Goal: Task Accomplishment & Management: Complete application form

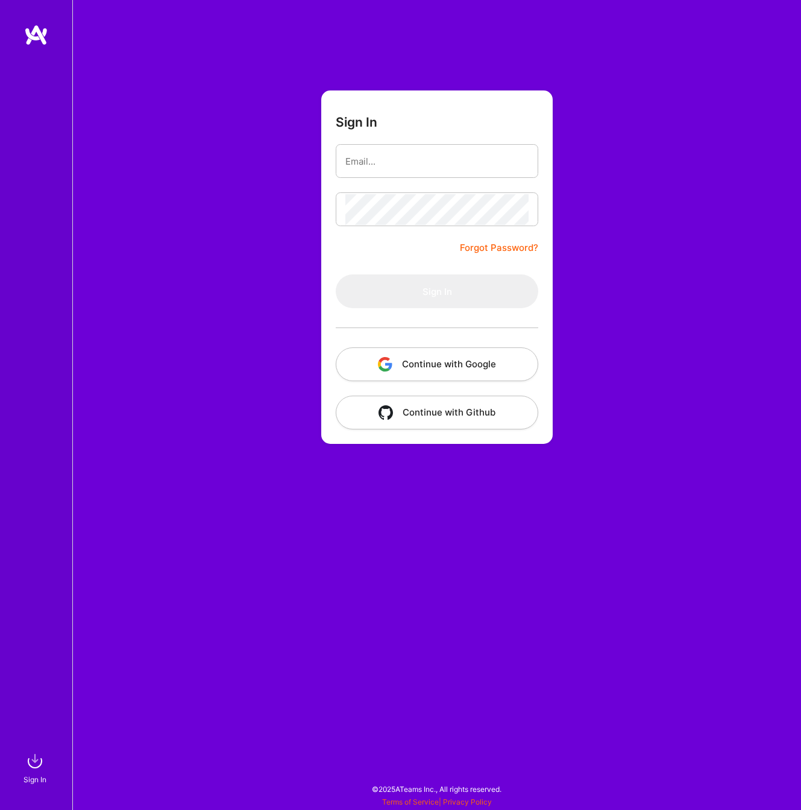
click at [525, 370] on button "Continue with Google" at bounding box center [437, 364] width 203 height 34
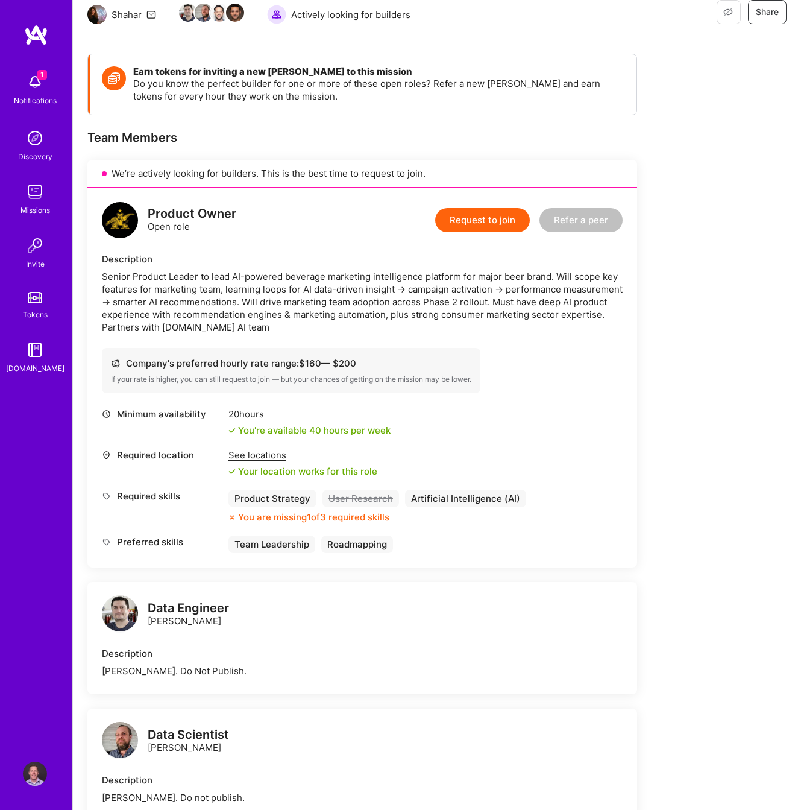
scroll to position [131, 0]
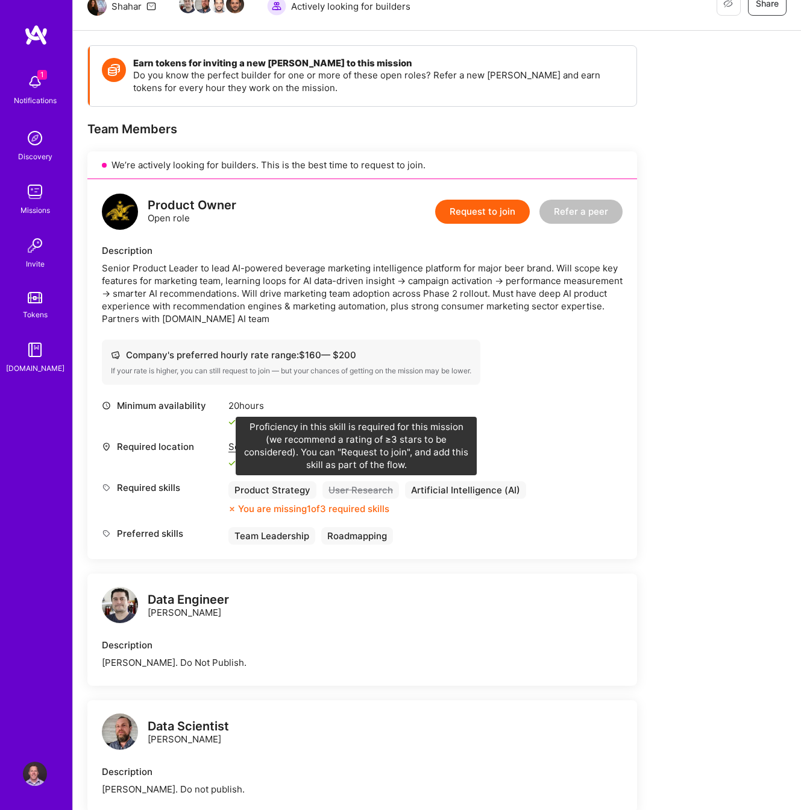
click at [361, 490] on div "User Research" at bounding box center [361, 489] width 77 height 17
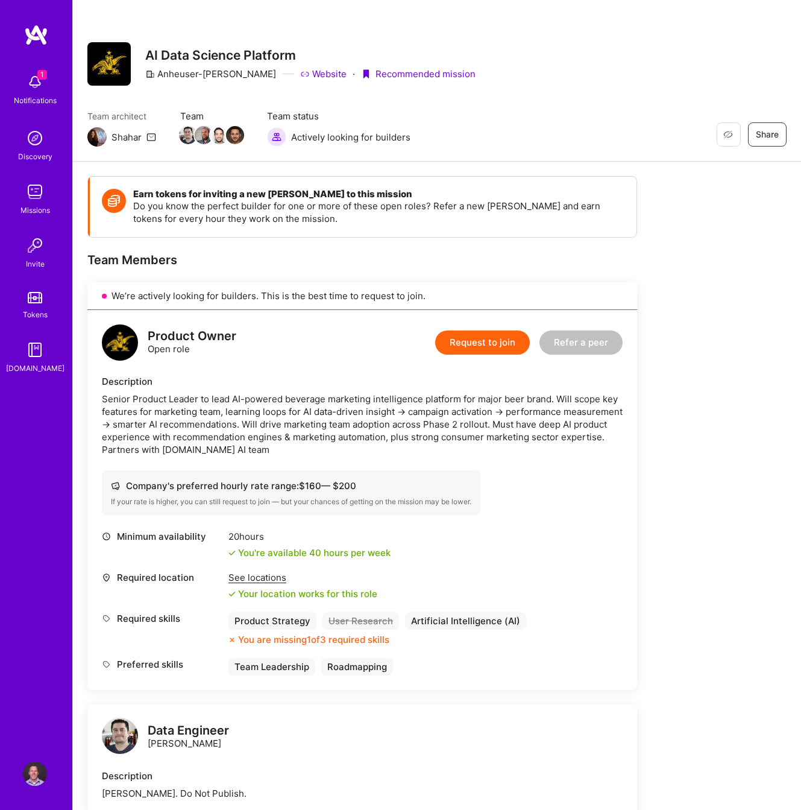
scroll to position [0, 0]
click at [33, 37] on img at bounding box center [36, 35] width 24 height 22
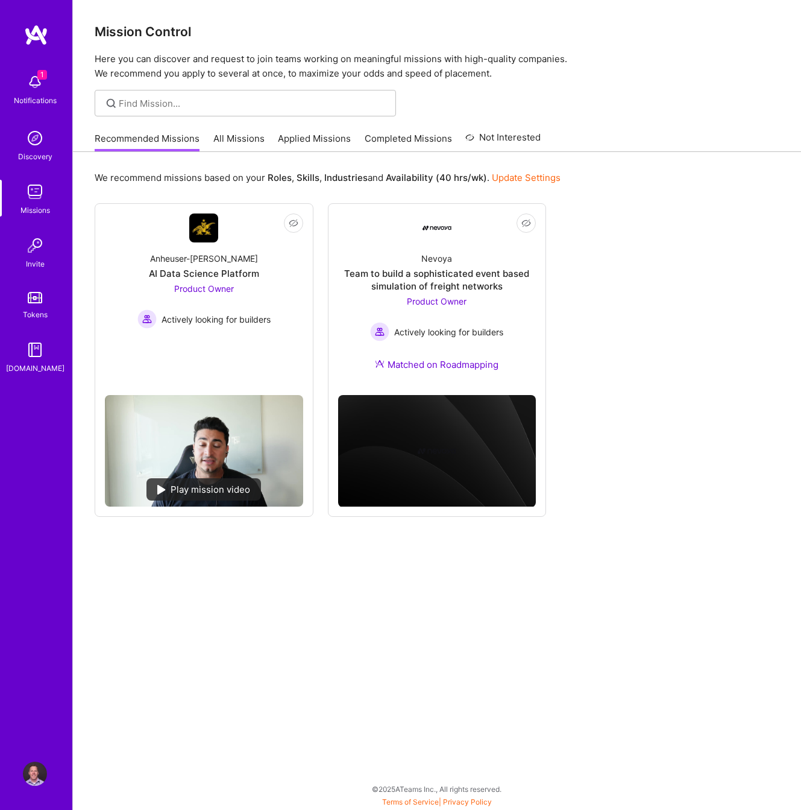
click at [33, 774] on img at bounding box center [35, 773] width 24 height 24
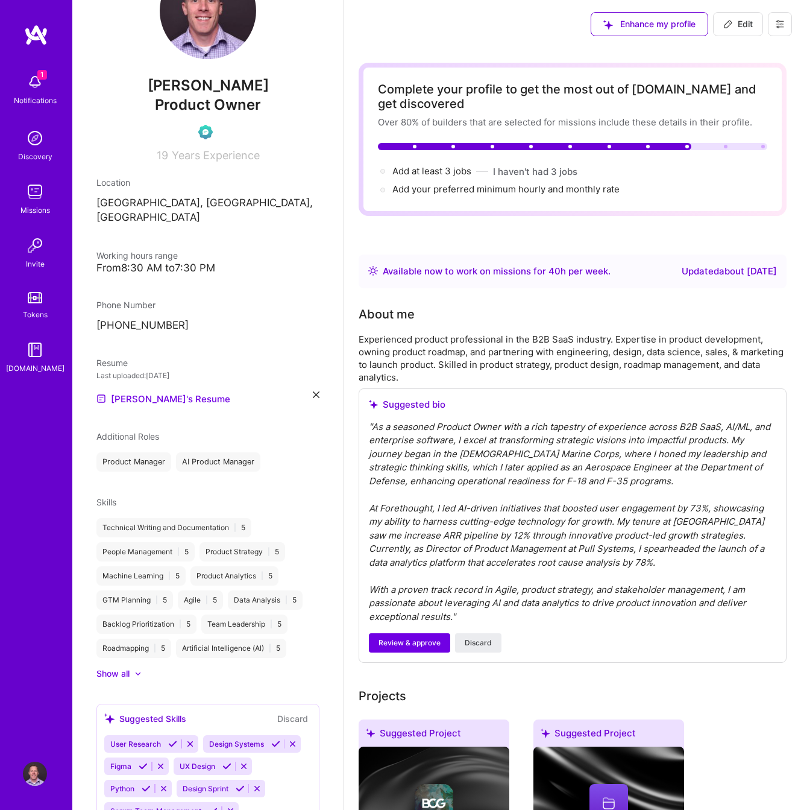
scroll to position [86, 0]
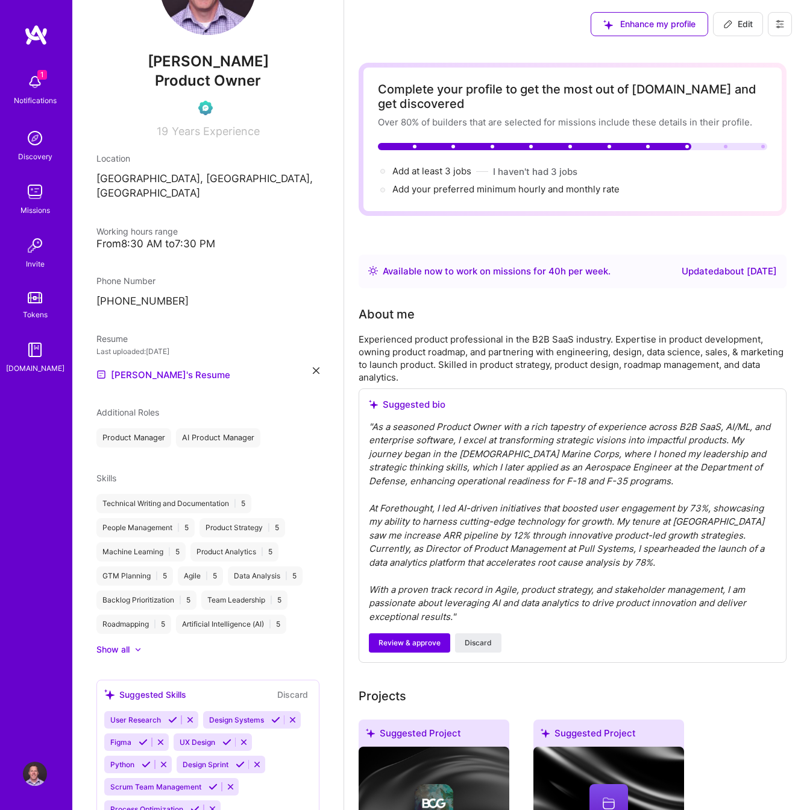
click at [130, 641] on div "Michael Larsen Product Owner 19 Years Experience Location Danville, CA, USA Wor…" at bounding box center [207, 405] width 271 height 810
click at [133, 643] on div at bounding box center [132, 649] width 5 height 12
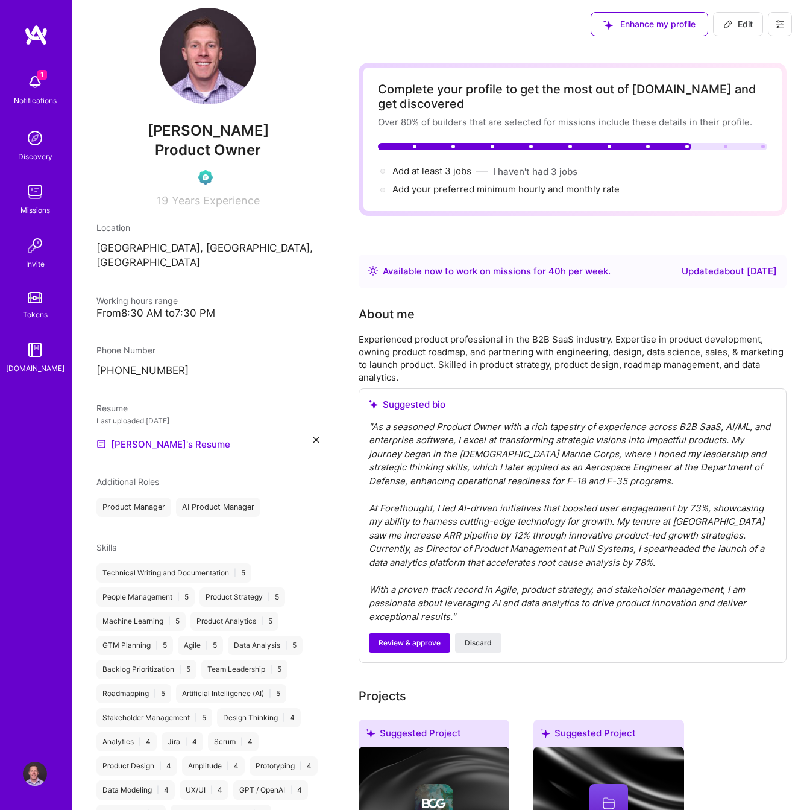
scroll to position [17, 0]
click at [730, 30] on button "Edit" at bounding box center [738, 24] width 50 height 24
select select "US"
select select "Right Now"
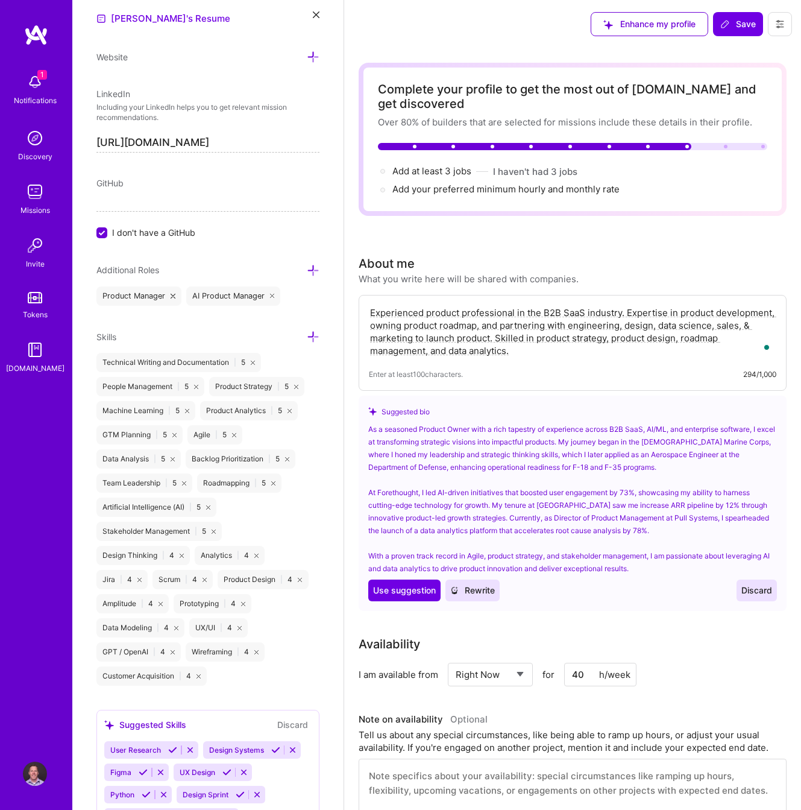
scroll to position [614, 0]
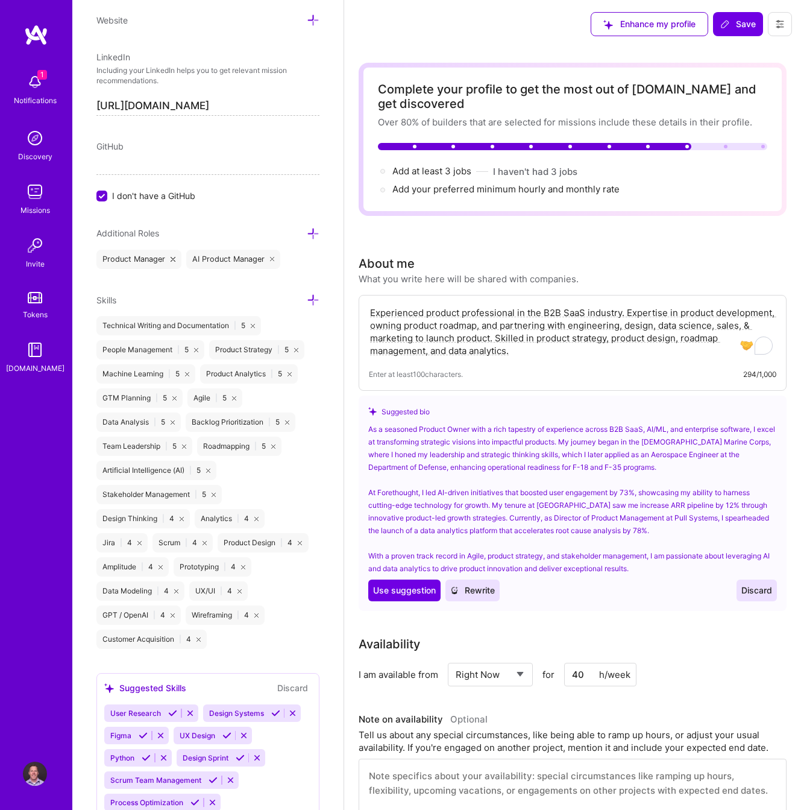
click at [314, 304] on icon at bounding box center [313, 300] width 13 height 13
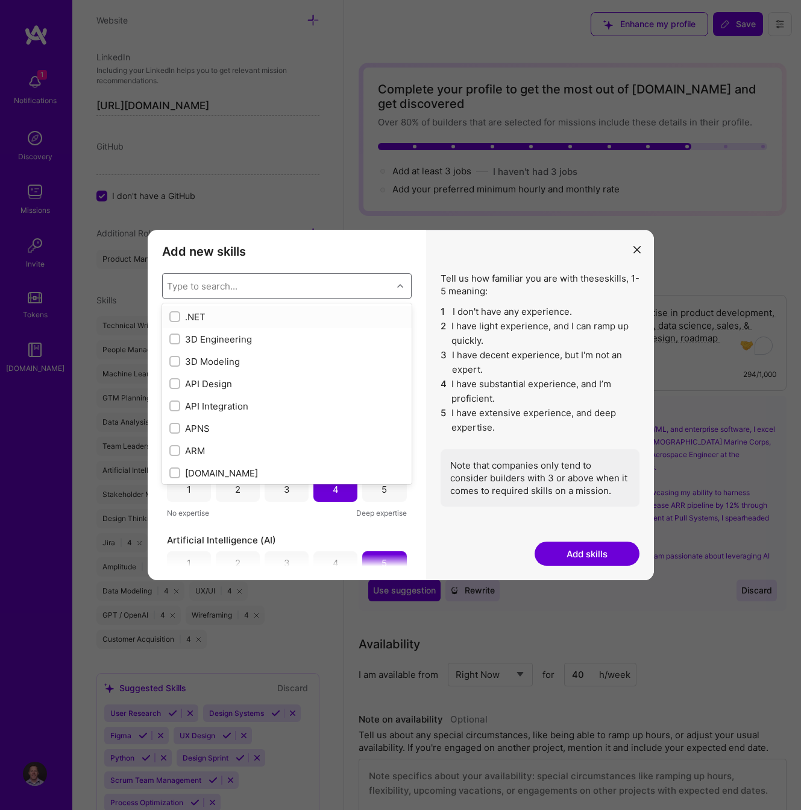
click at [297, 288] on div "Type to search..." at bounding box center [278, 286] width 230 height 24
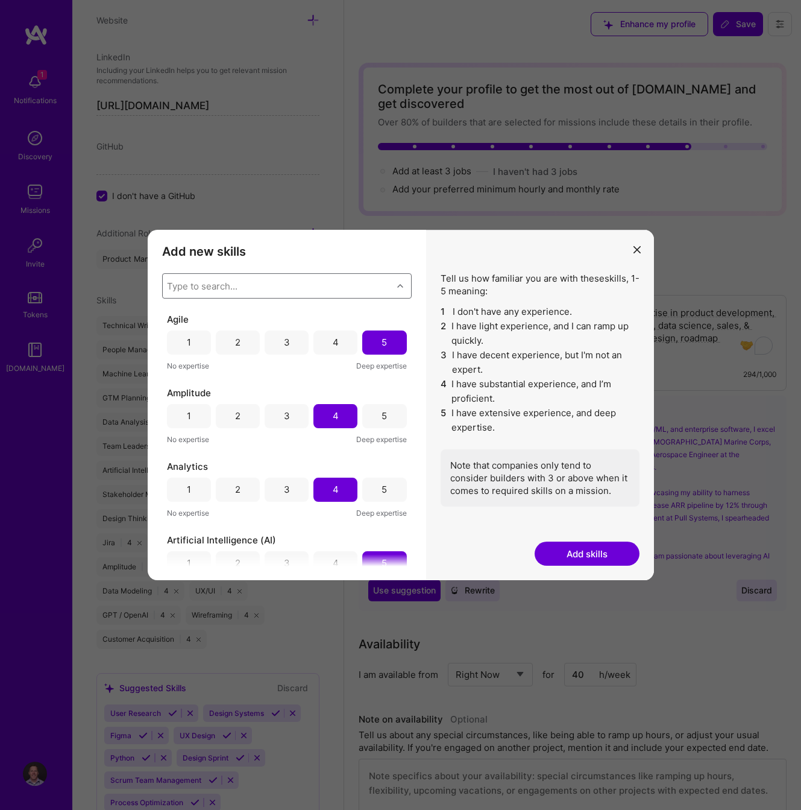
click at [263, 288] on div "Type to search..." at bounding box center [278, 286] width 230 height 24
type input "user"
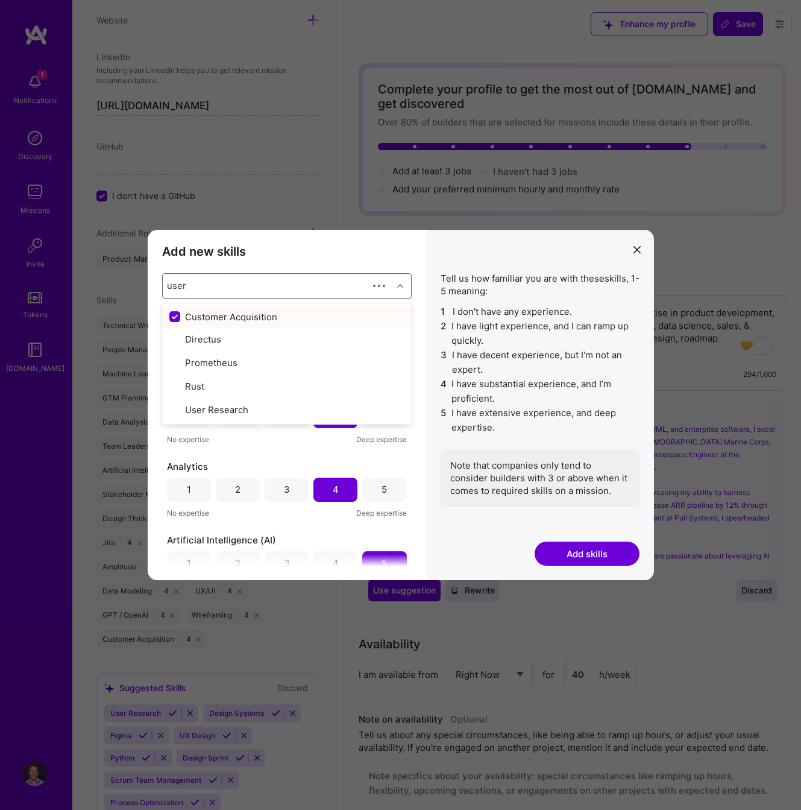
checkbox input "false"
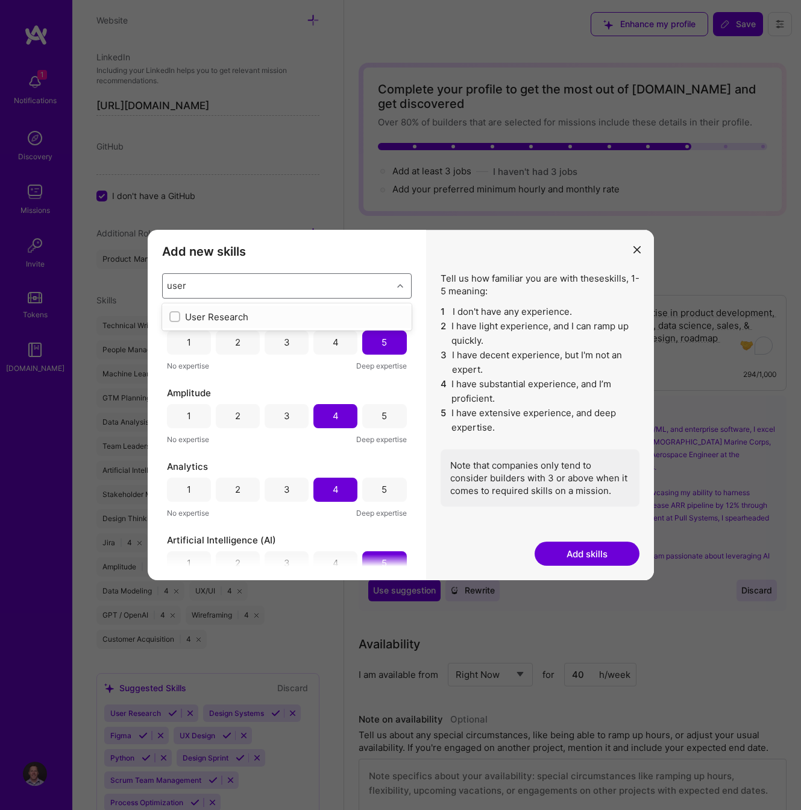
click at [212, 318] on div "User Research" at bounding box center [286, 317] width 235 height 13
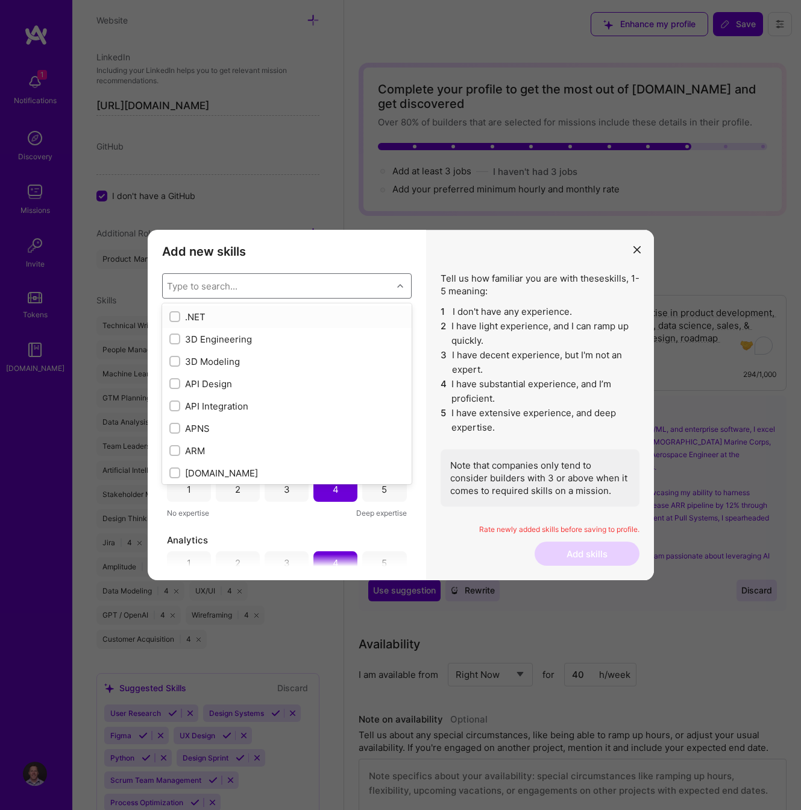
click at [174, 317] on input "modal" at bounding box center [176, 317] width 8 height 8
click at [174, 317] on input "modal" at bounding box center [176, 317] width 11 height 11
checkbox input "false"
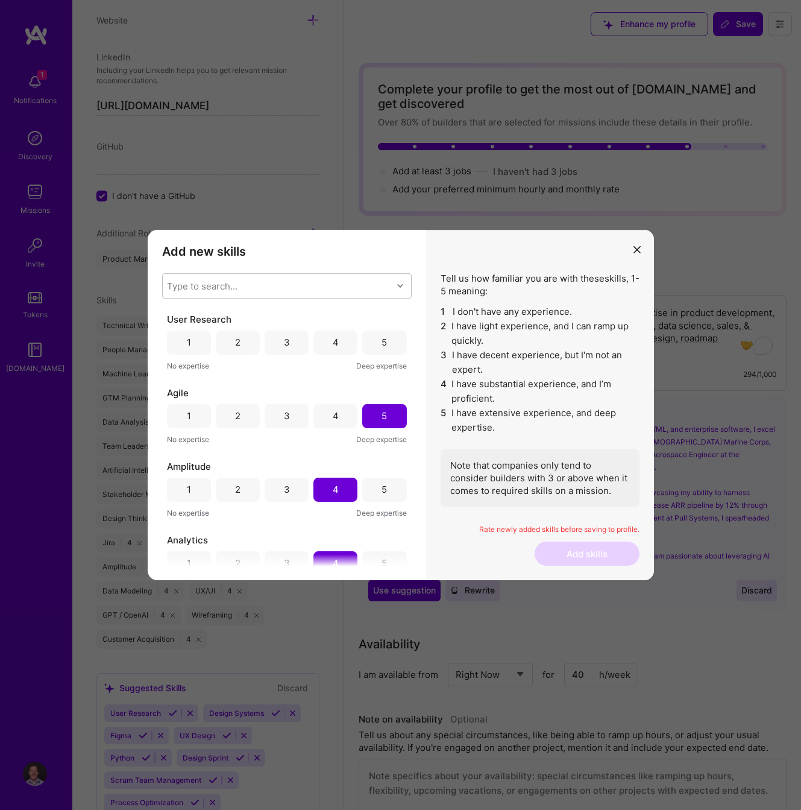
click at [316, 242] on div "Add new skills Tell us how familiar you are with given skills, using between 1 …" at bounding box center [287, 405] width 279 height 351
click at [335, 338] on div "4" at bounding box center [336, 342] width 6 height 13
click at [554, 556] on button "Add skills" at bounding box center [587, 553] width 105 height 24
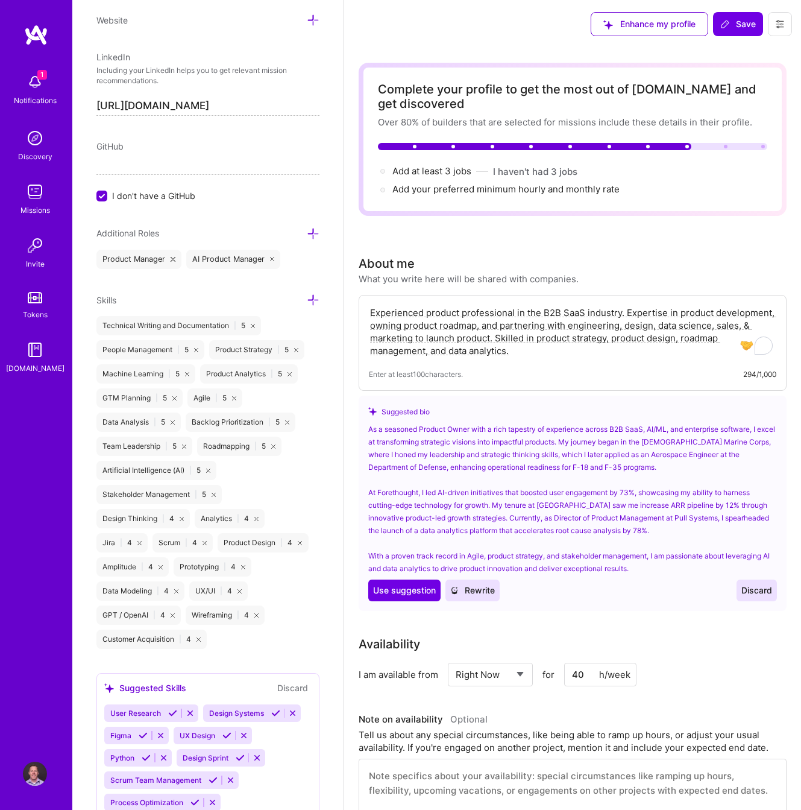
scroll to position [0, 0]
click at [730, 28] on icon at bounding box center [725, 24] width 10 height 10
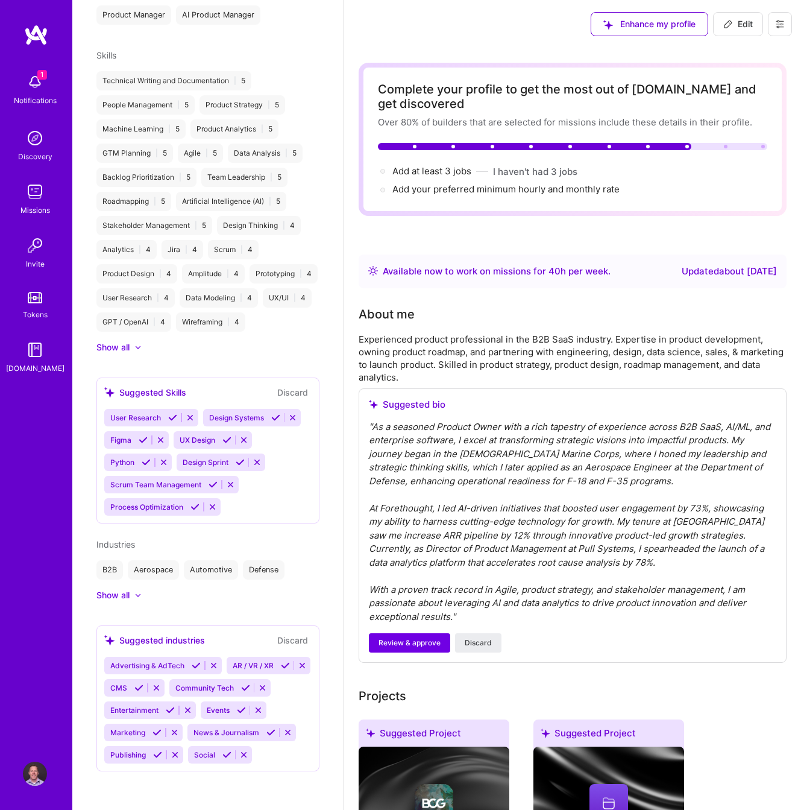
scroll to position [497, 0]
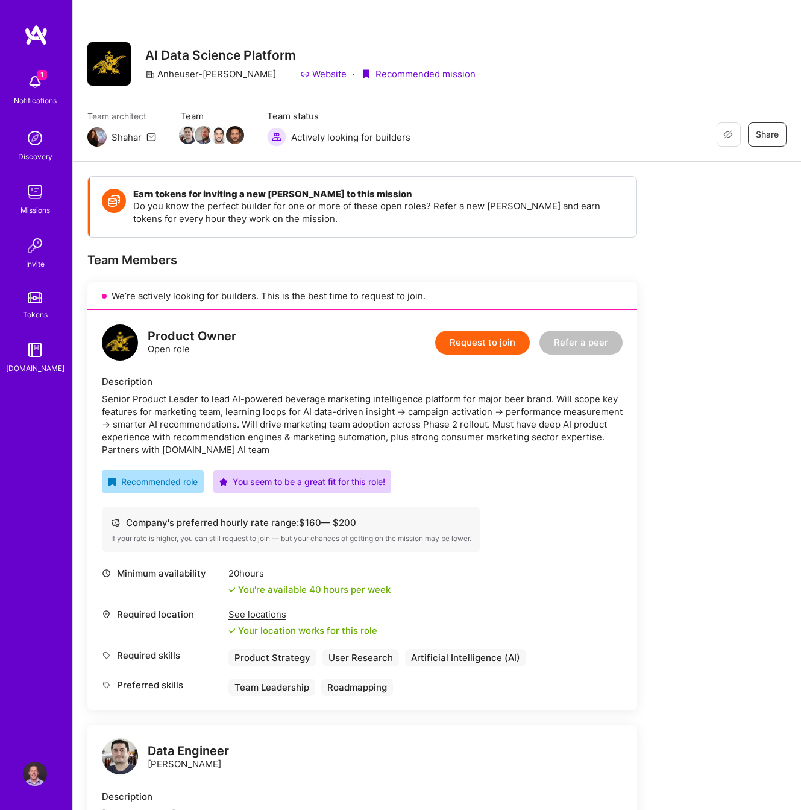
click at [499, 339] on button "Request to join" at bounding box center [482, 342] width 95 height 24
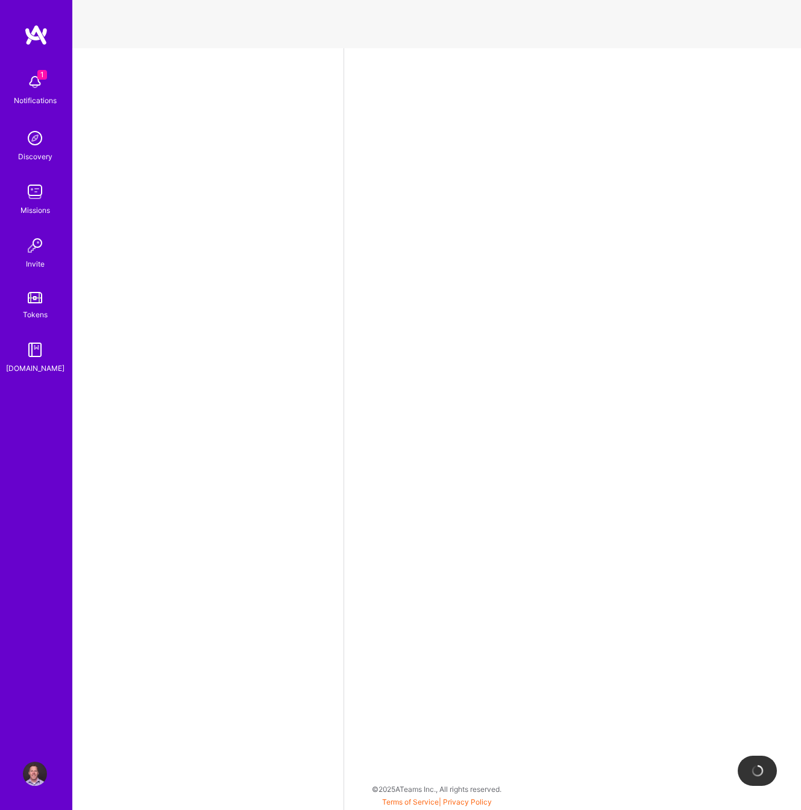
select select "US"
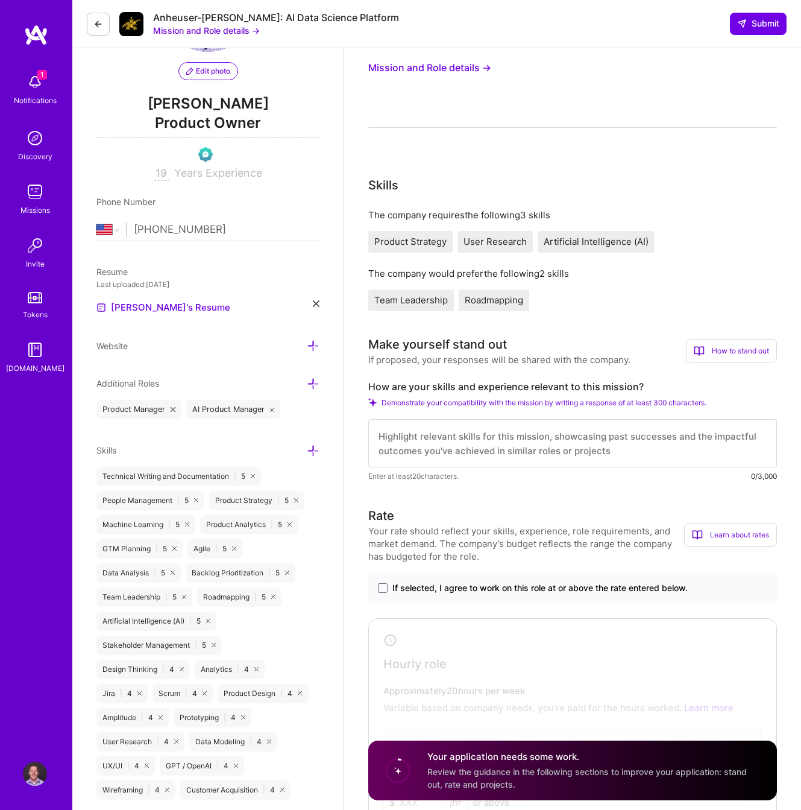
scroll to position [128, 0]
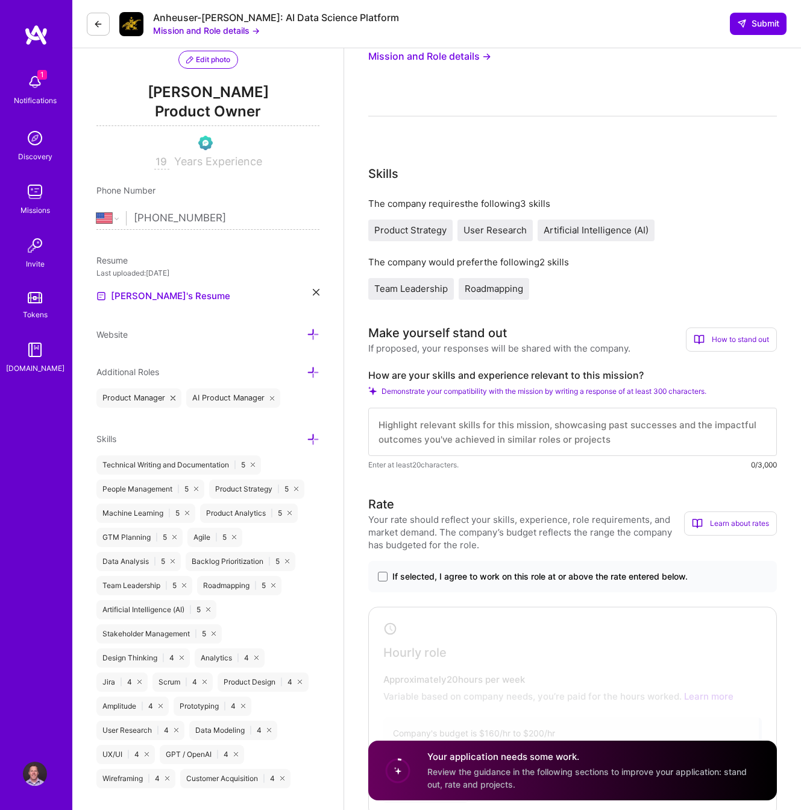
click at [377, 577] on div "If selected, I agree to work on this role at or above the rate entered below." at bounding box center [572, 576] width 409 height 31
click at [399, 581] on span "If selected, I agree to work on this role at or above the rate entered below." at bounding box center [539, 576] width 295 height 12
click at [0, 0] on input "If selected, I agree to work on this role at or above the rate entered below." at bounding box center [0, 0] width 0 height 0
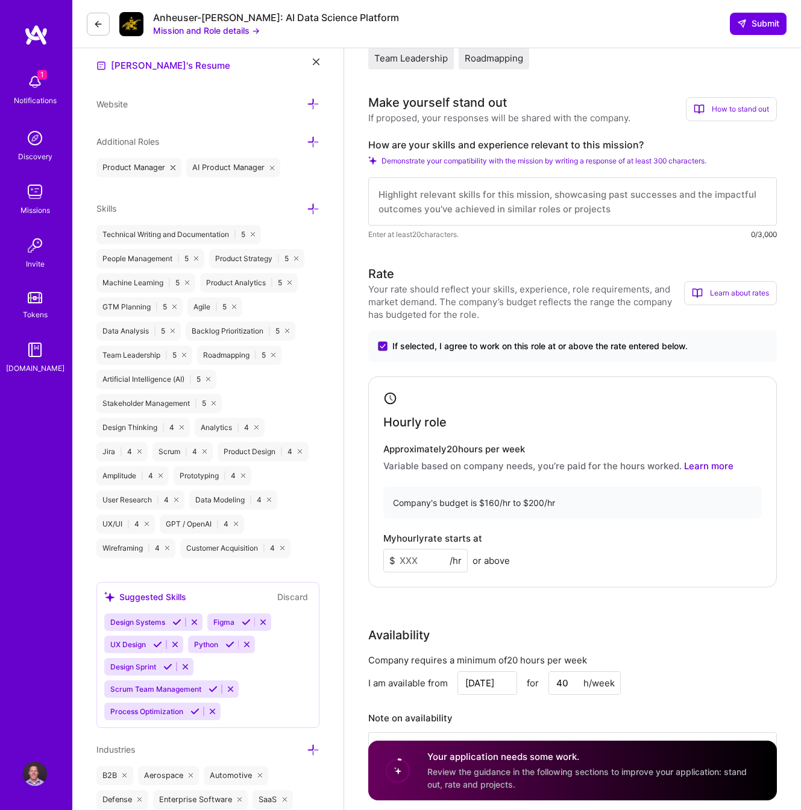
scroll to position [359, 0]
click at [430, 561] on input at bounding box center [425, 560] width 84 height 24
type input "175"
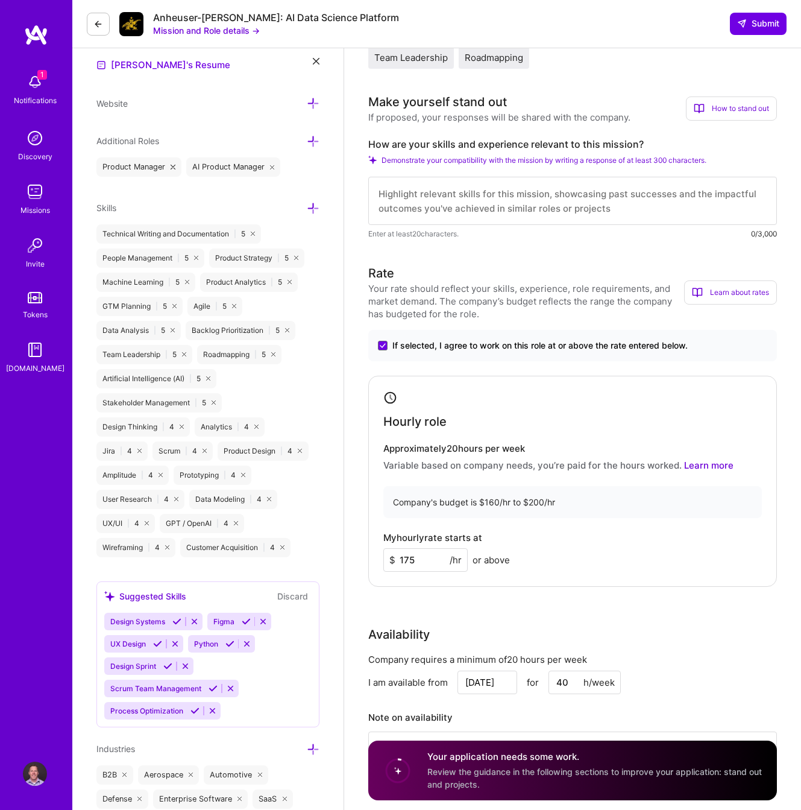
click at [699, 611] on div "Rate Your rate should reflect your skills, experience, role requirements, and m…" at bounding box center [572, 530] width 409 height 532
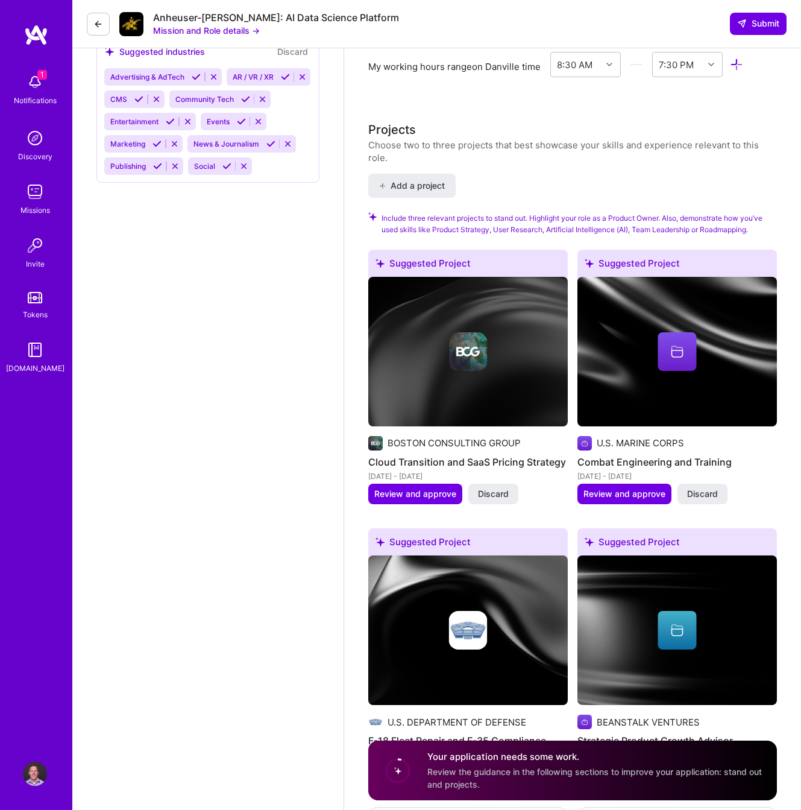
scroll to position [1176, 0]
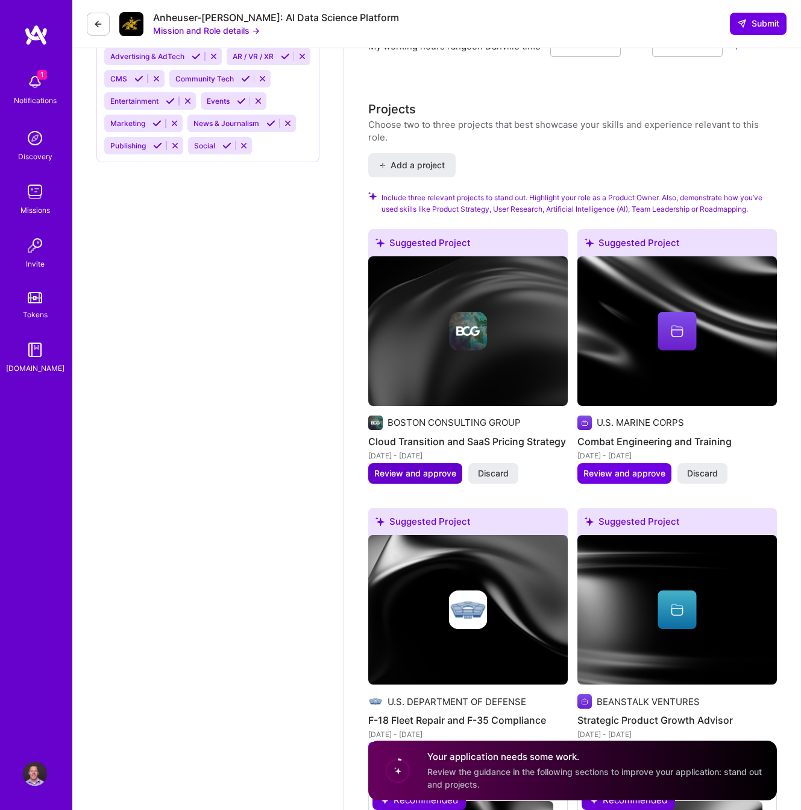
click at [422, 476] on span "Review and approve" at bounding box center [415, 473] width 82 height 12
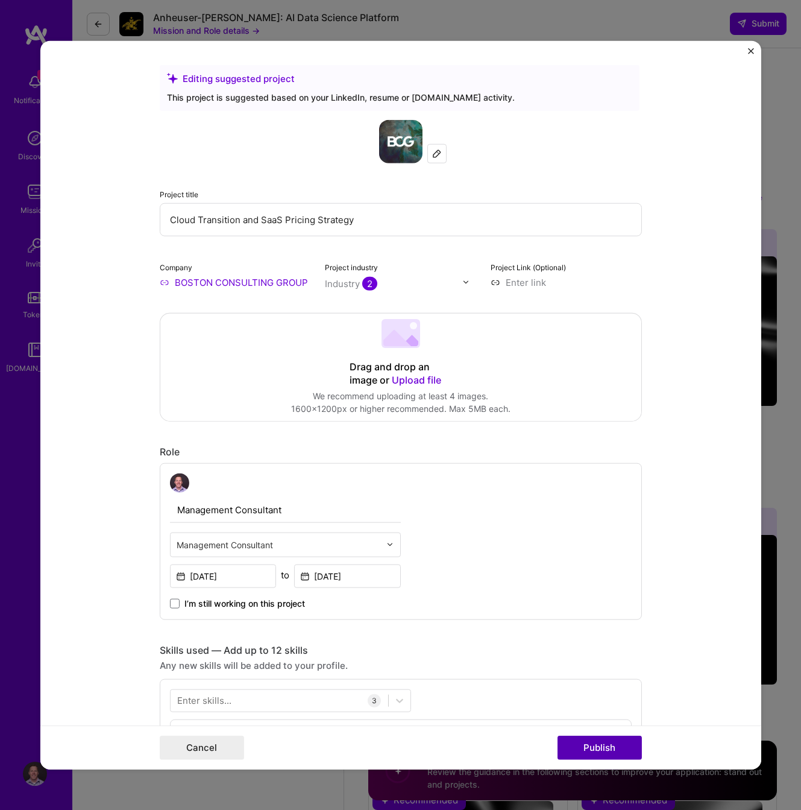
click at [618, 743] on button "Publish" at bounding box center [600, 748] width 84 height 24
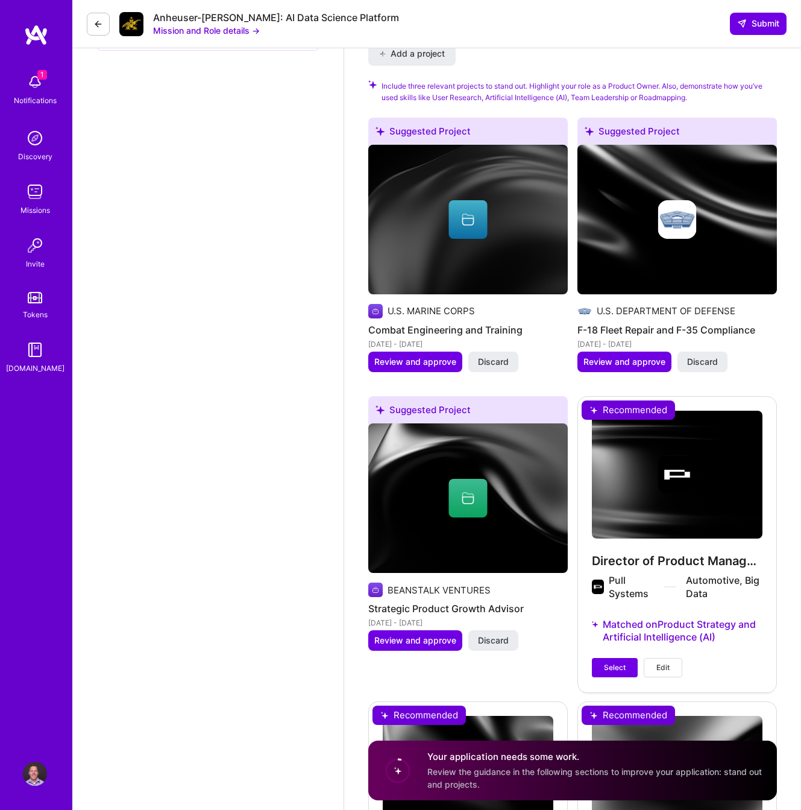
scroll to position [1289, 0]
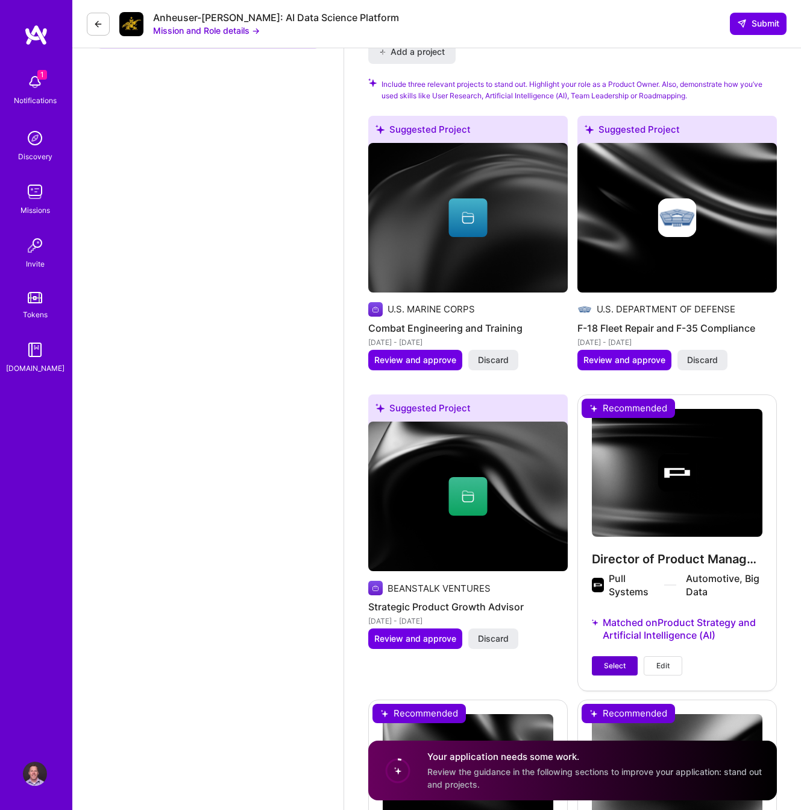
click at [627, 667] on button "Select" at bounding box center [615, 665] width 46 height 19
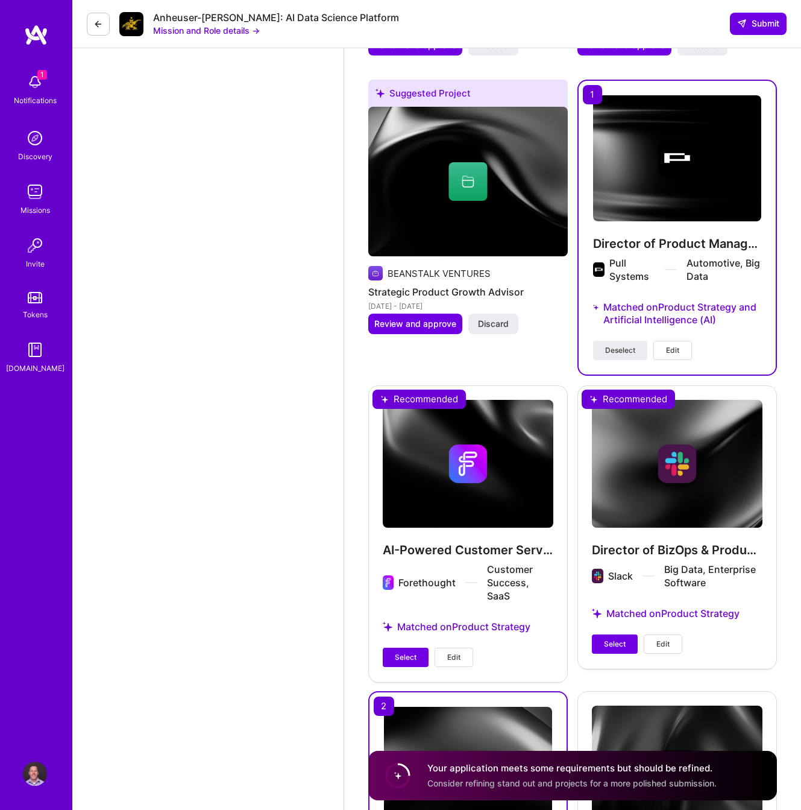
scroll to position [1642, 0]
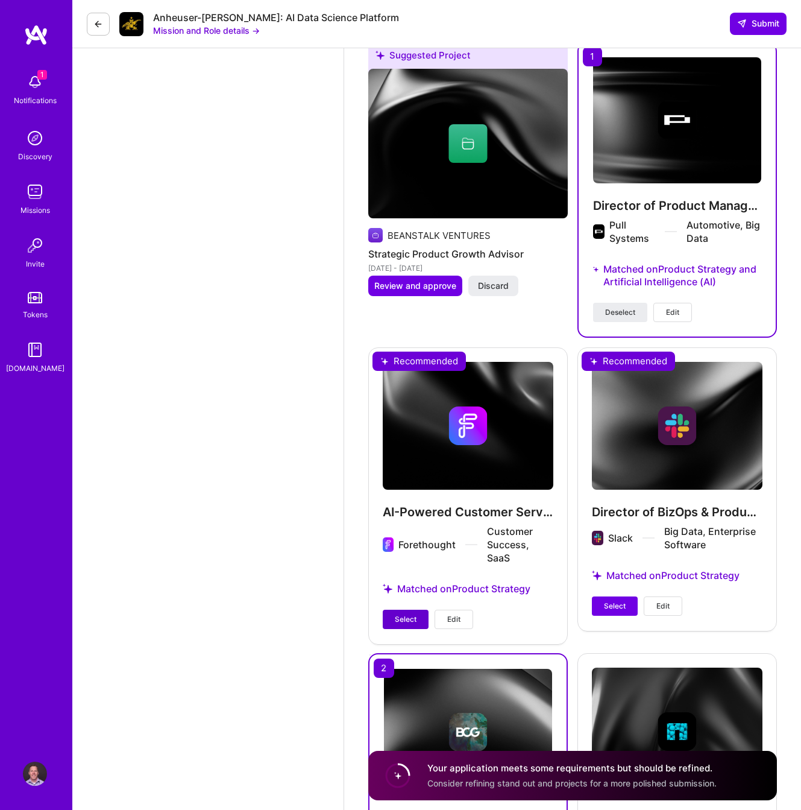
click at [407, 614] on span "Select" at bounding box center [406, 619] width 22 height 11
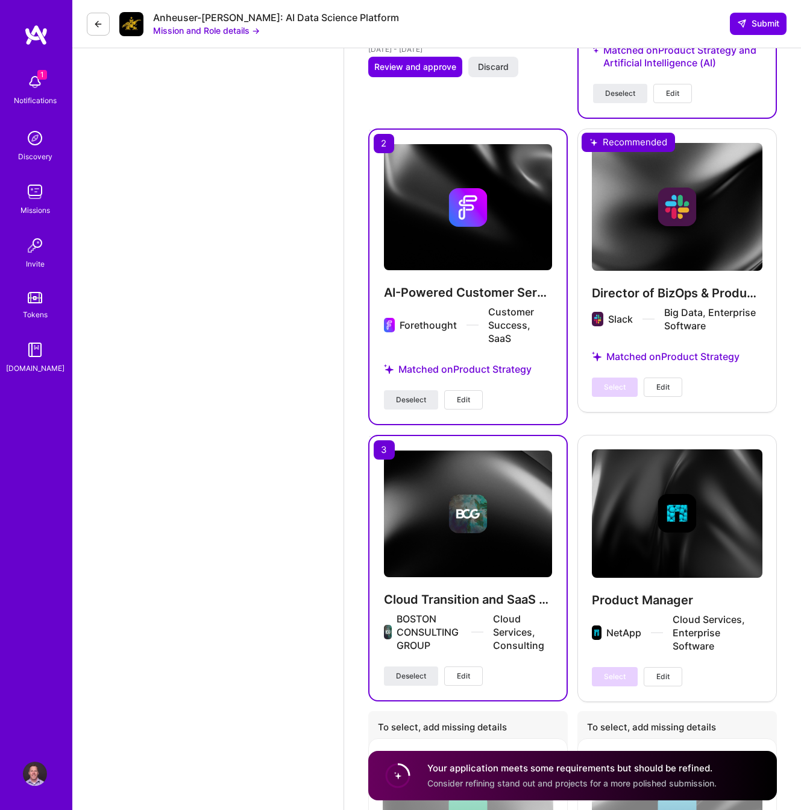
scroll to position [1897, 0]
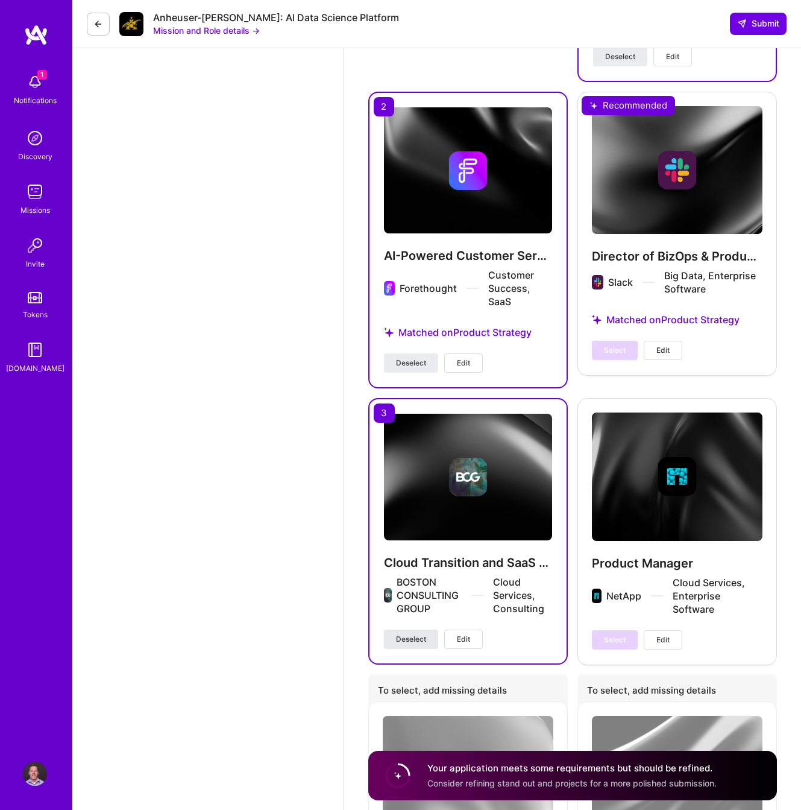
click at [418, 639] on span "Deselect" at bounding box center [411, 639] width 30 height 11
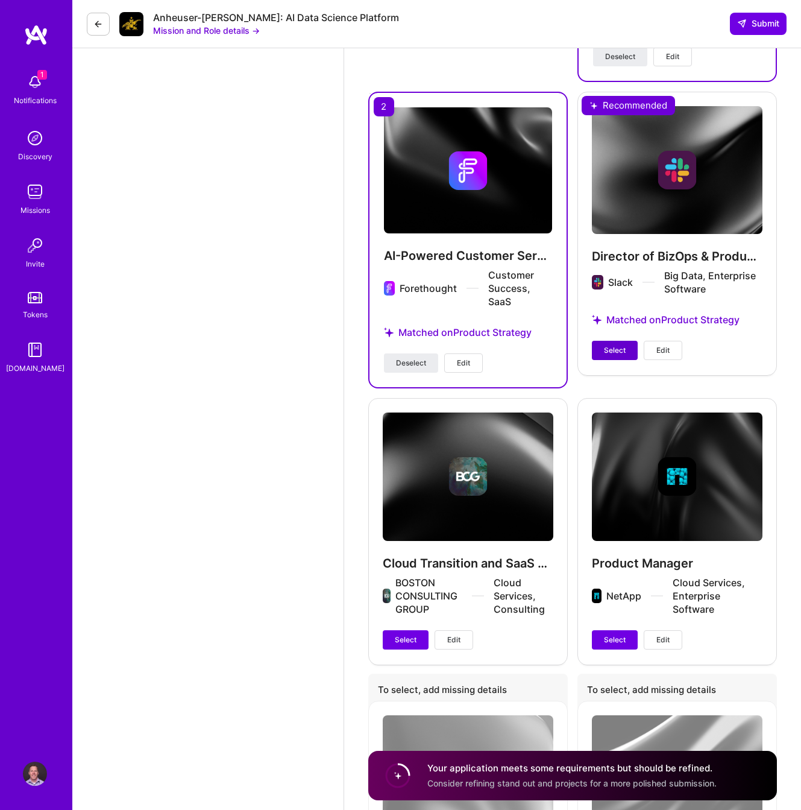
click at [616, 345] on span "Select" at bounding box center [615, 350] width 22 height 11
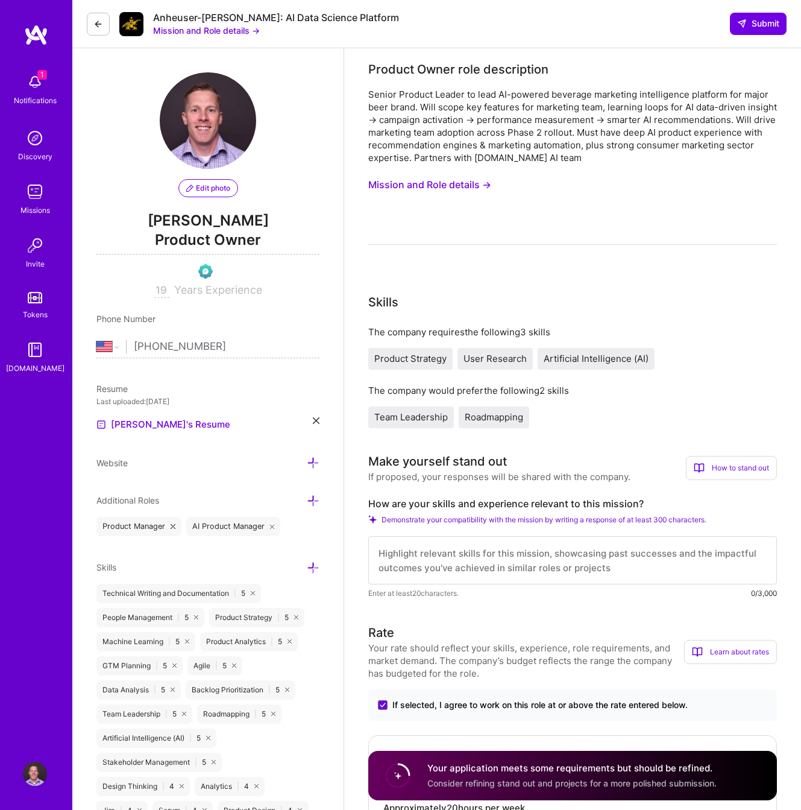
scroll to position [0, 0]
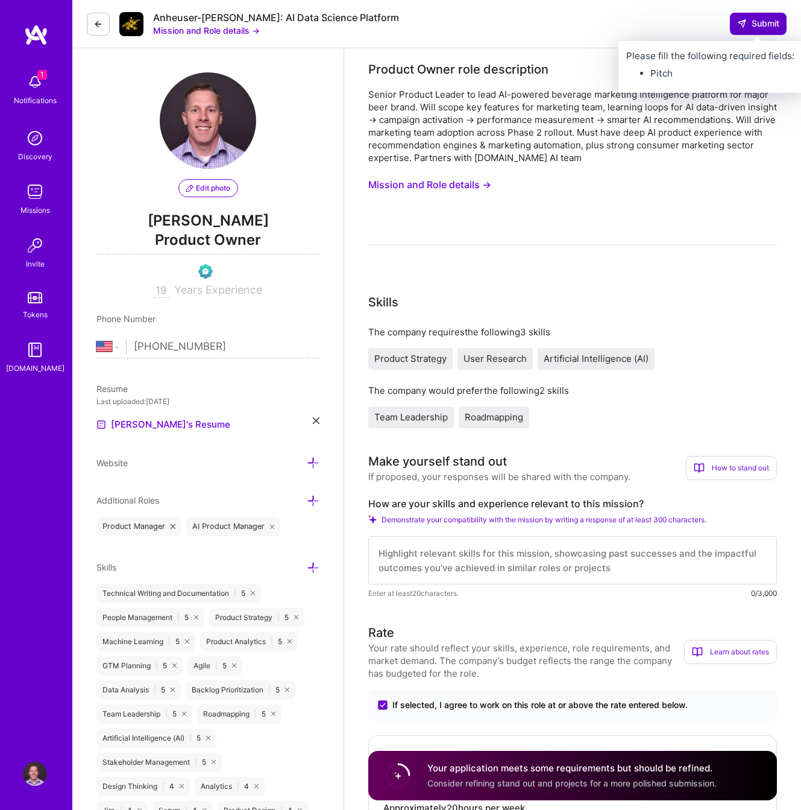
click at [750, 19] on span "Submit" at bounding box center [758, 23] width 42 height 12
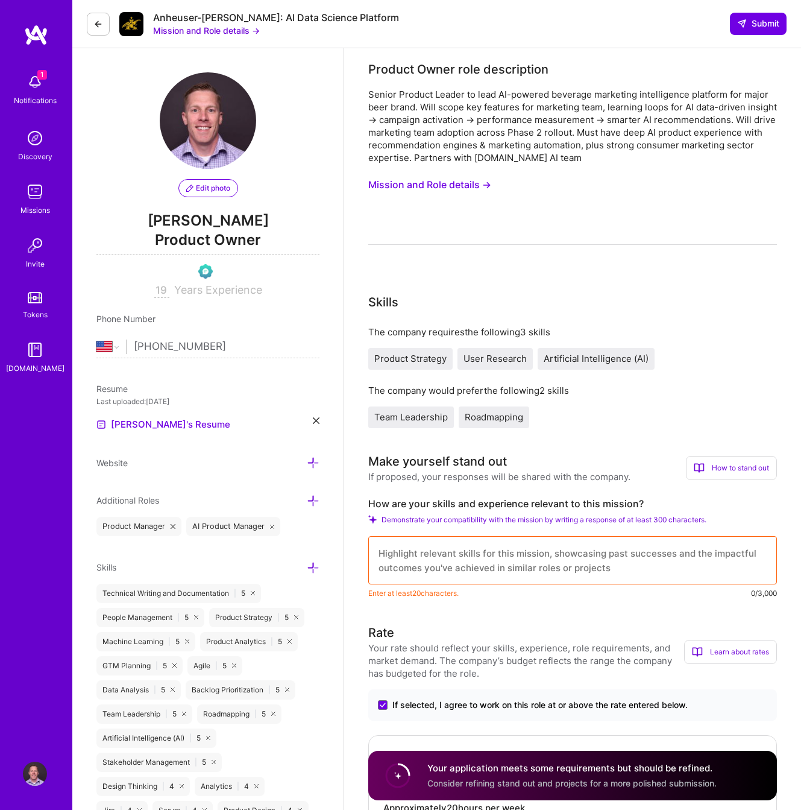
click at [558, 557] on textarea at bounding box center [572, 560] width 409 height 48
click at [441, 183] on button "Mission and Role details →" at bounding box center [429, 185] width 123 height 22
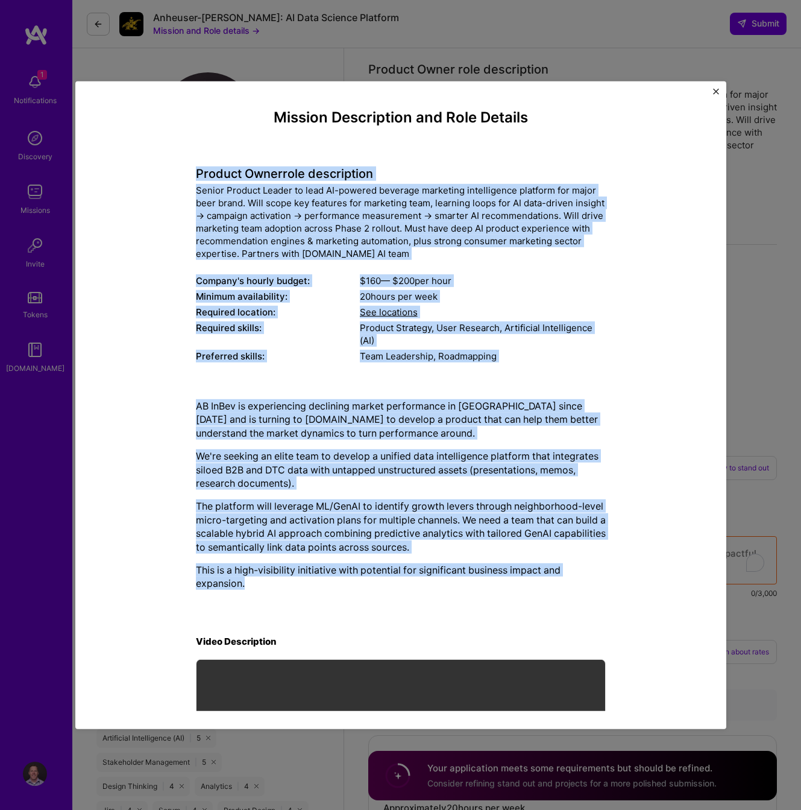
drag, startPoint x: 178, startPoint y: 172, endPoint x: 409, endPoint y: 576, distance: 465.8
click at [409, 576] on div "Mission Description and Role Details Product Owner role description Senior Prod…" at bounding box center [401, 475] width 596 height 733
copy div "Product Owner role description Senior Product Leader to lead AI-powered beverag…"
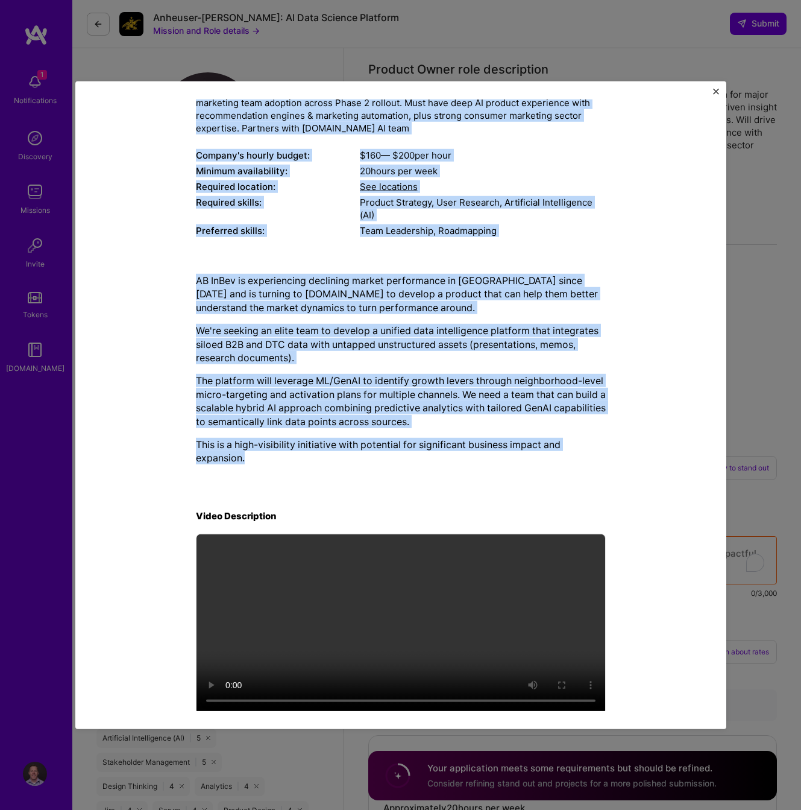
scroll to position [125, 0]
click at [713, 91] on img "Close" at bounding box center [716, 91] width 6 height 6
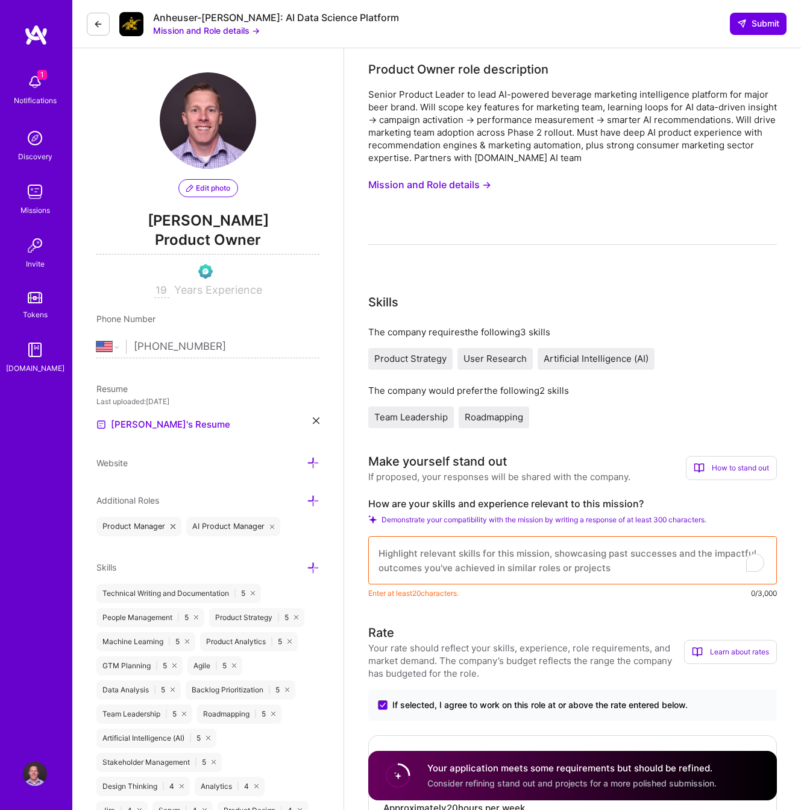
click at [481, 558] on textarea "To enrich screen reader interactions, please activate Accessibility in Grammarl…" at bounding box center [572, 560] width 409 height 48
paste textarea "I bring 15+ years leading AI-driven product innovation, including recommendatio…"
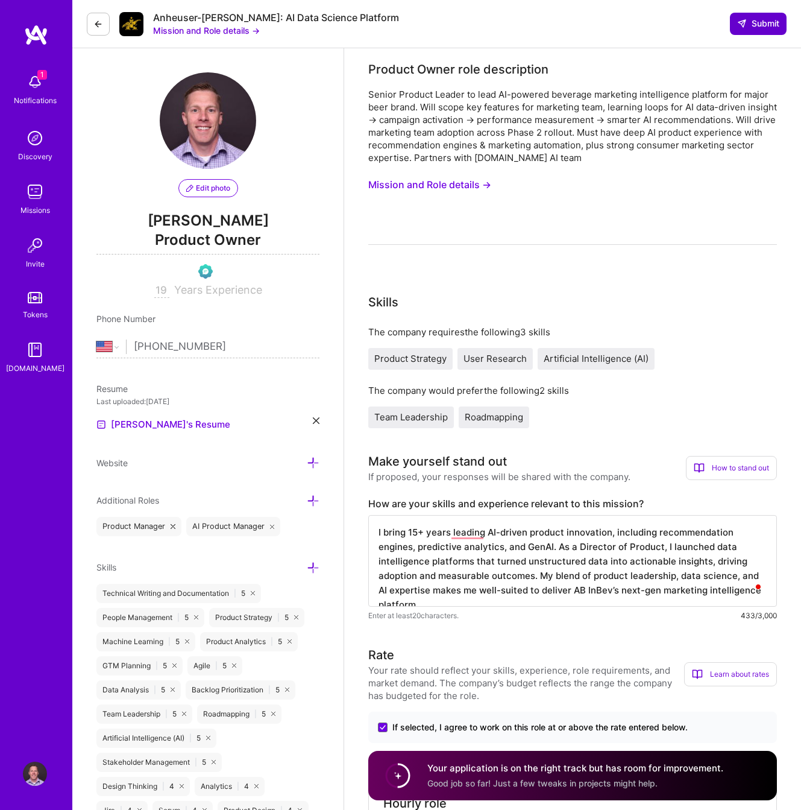
type textarea "I bring 15+ years leading AI-driven product innovation, including recommendatio…"
click at [769, 21] on span "Submit" at bounding box center [758, 23] width 42 height 12
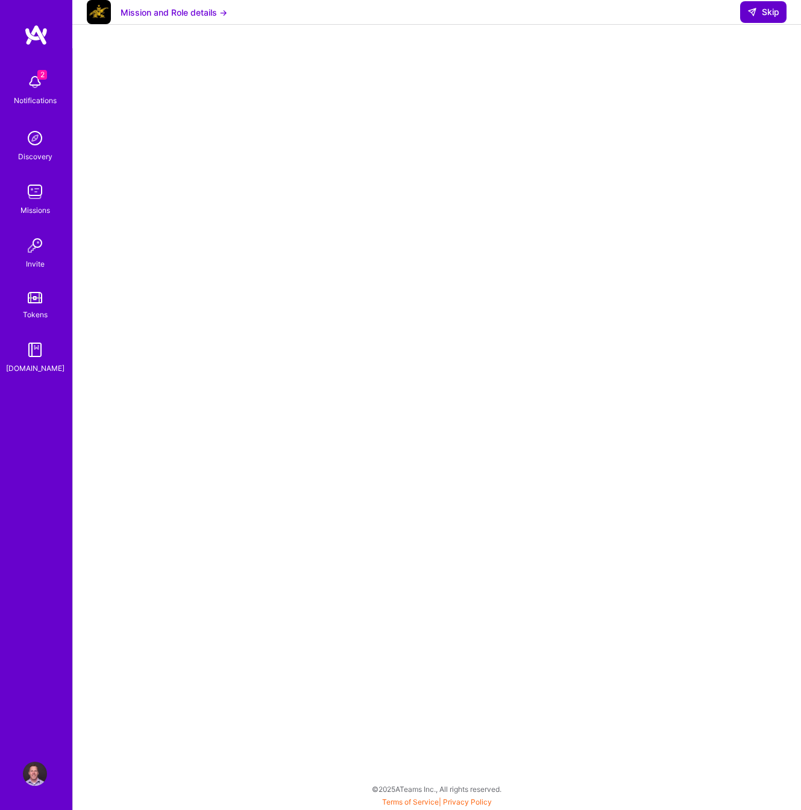
click at [768, 18] on span "Skip" at bounding box center [764, 12] width 32 height 12
select select "US"
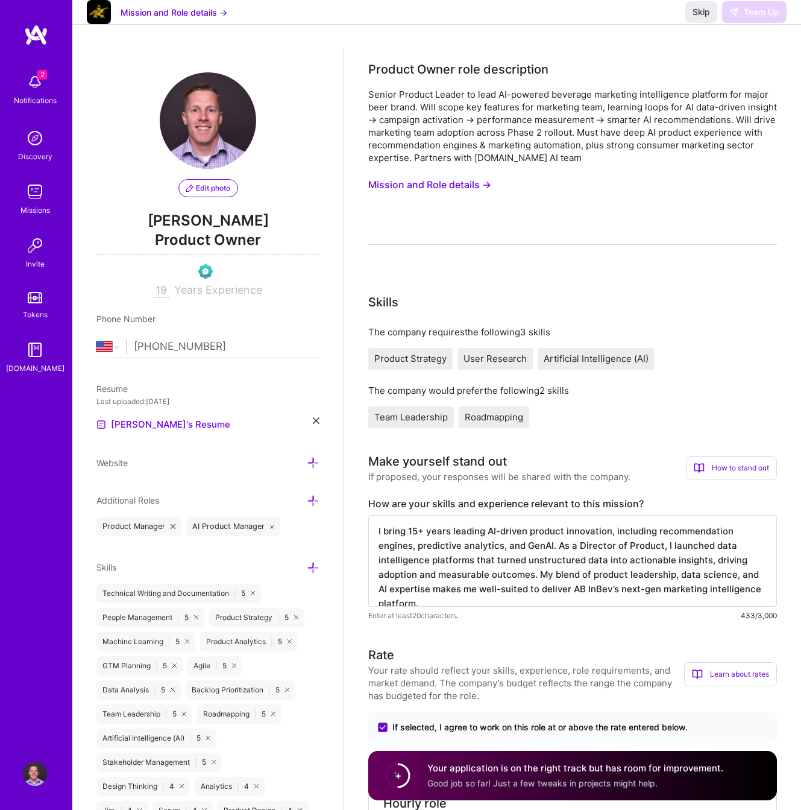
click at [424, 189] on button "Mission and Role details →" at bounding box center [429, 185] width 123 height 22
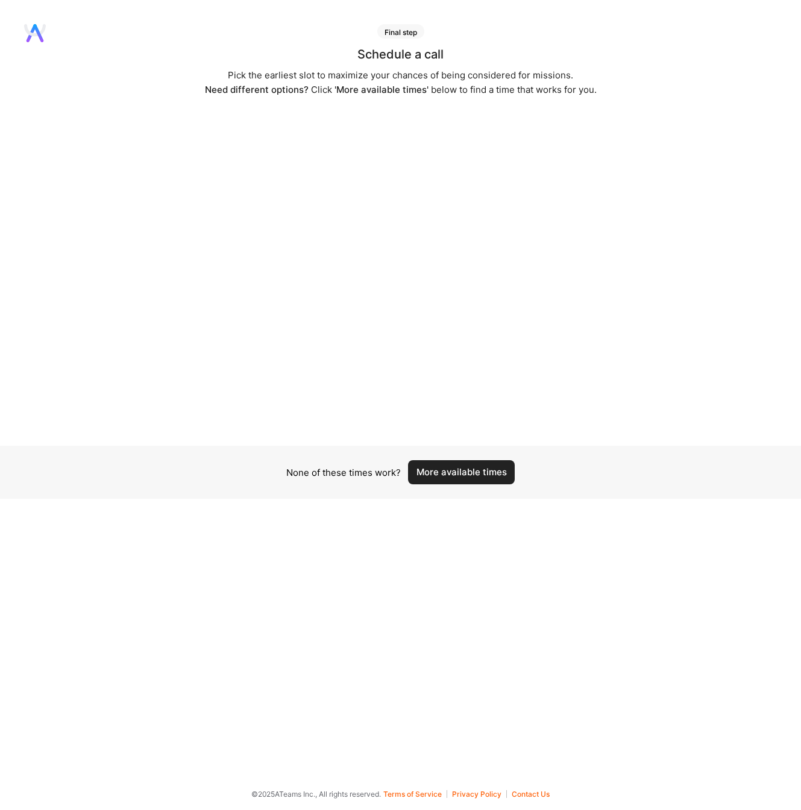
click at [479, 461] on button "More available times" at bounding box center [461, 472] width 107 height 24
click at [460, 474] on button "More available times" at bounding box center [461, 472] width 107 height 24
click at [474, 475] on button "More available times" at bounding box center [461, 479] width 107 height 24
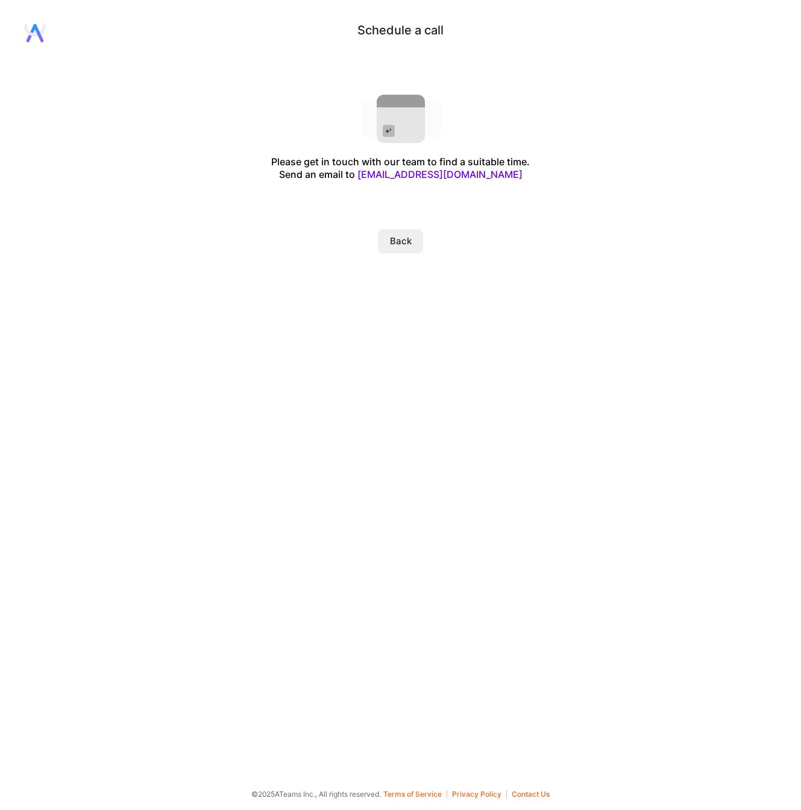
click at [449, 177] on link "evaluation@a.team" at bounding box center [440, 174] width 165 height 12
drag, startPoint x: 492, startPoint y: 175, endPoint x: 397, endPoint y: 177, distance: 95.3
click at [397, 177] on div "Please get in touch with our team to find a suitable time. Send an email to eva…" at bounding box center [400, 168] width 259 height 25
copy div "evaluation@a.team"
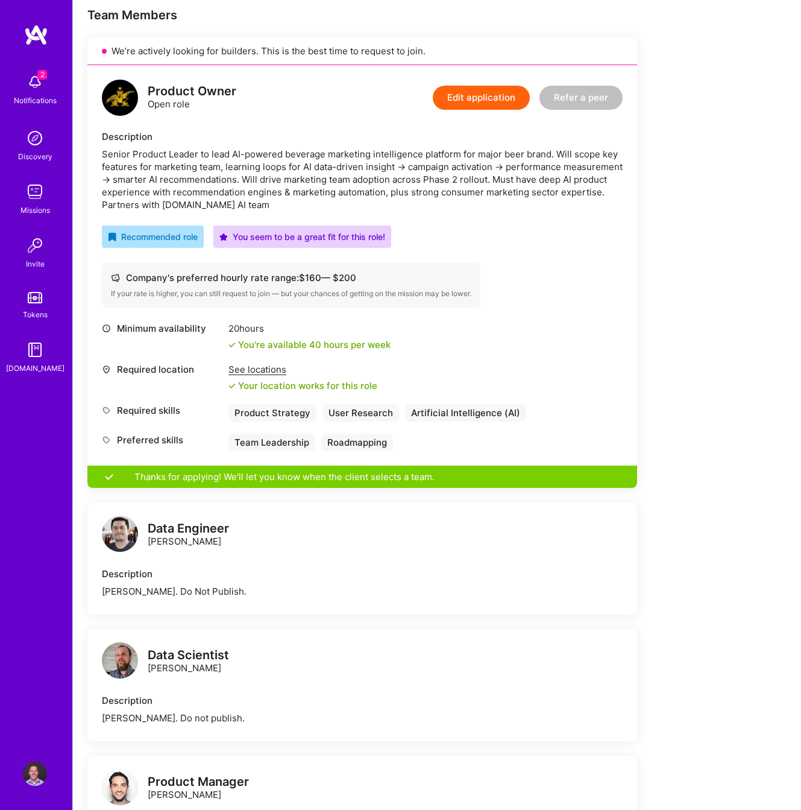
scroll to position [197, 0]
